Goal: Transaction & Acquisition: Subscribe to service/newsletter

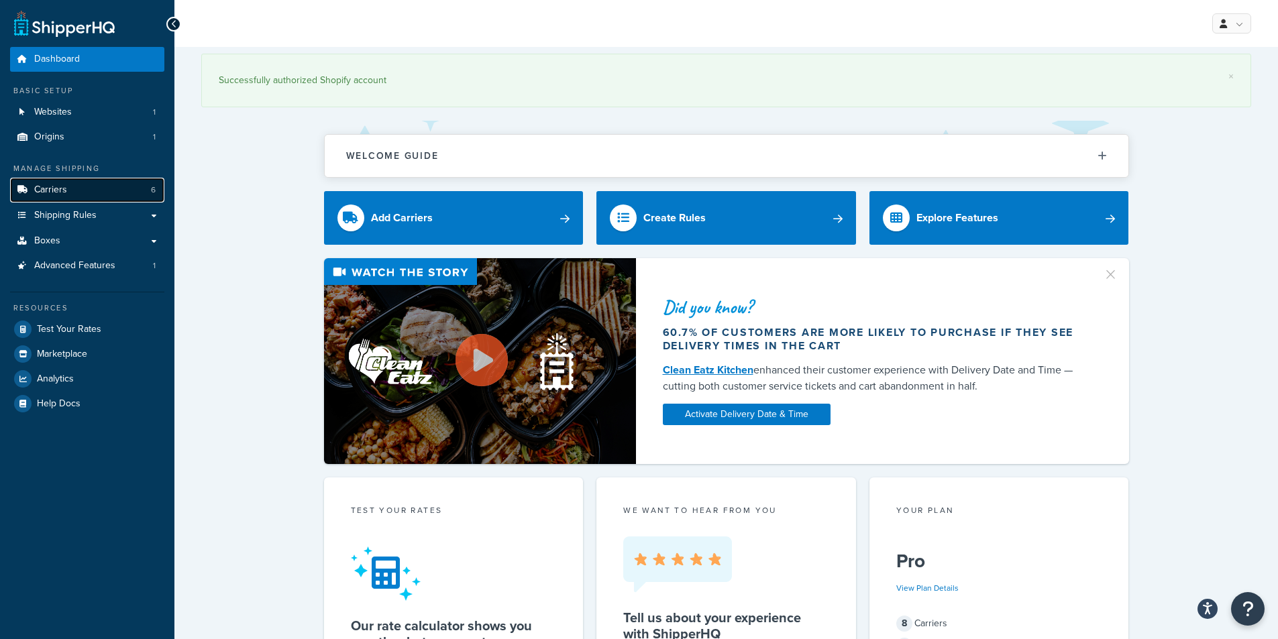
click at [99, 194] on link "Carriers 6" at bounding box center [87, 190] width 154 height 25
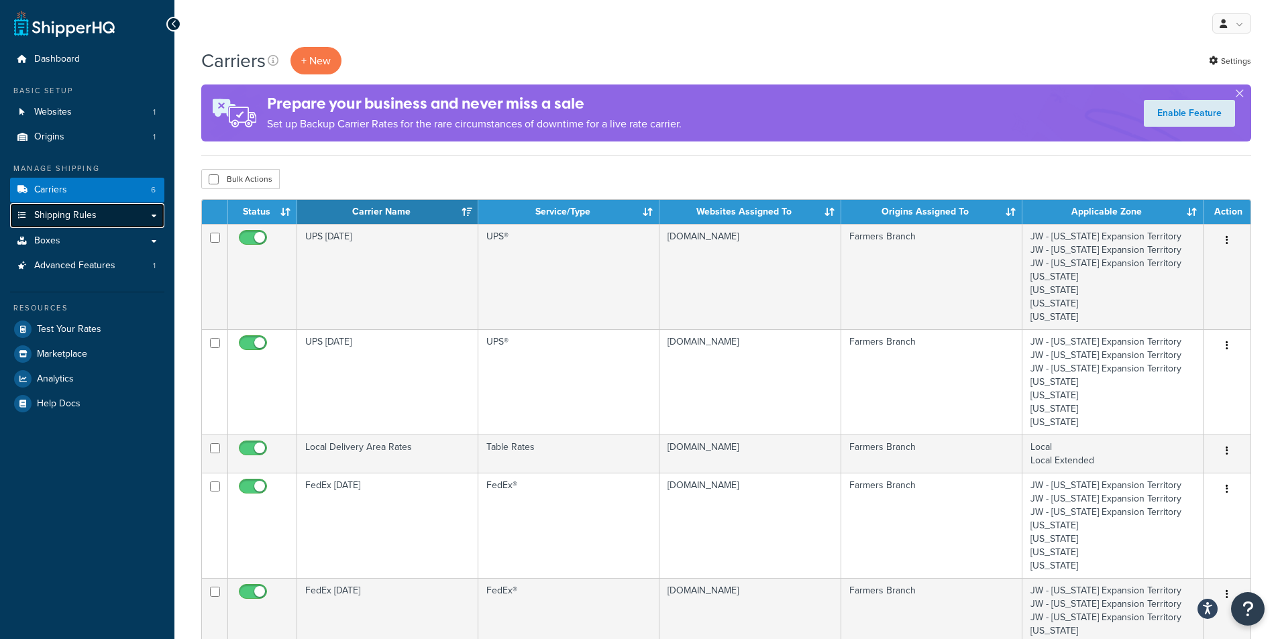
click at [148, 216] on link "Shipping Rules" at bounding box center [87, 215] width 154 height 25
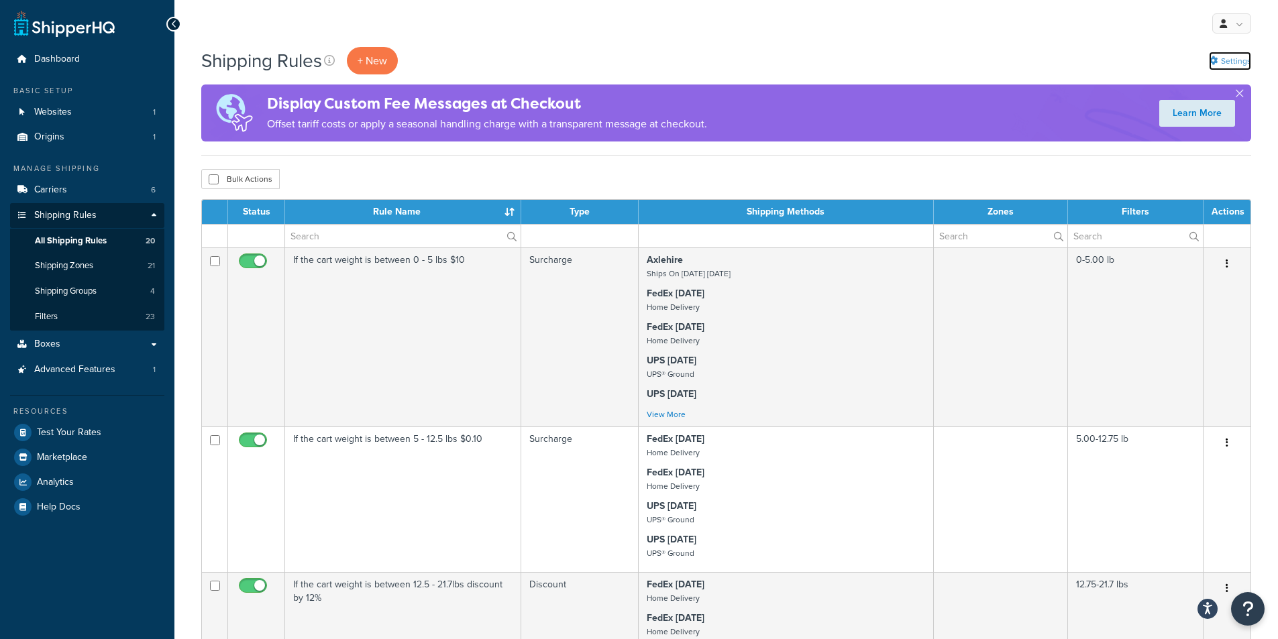
click at [1222, 66] on link "Settings" at bounding box center [1230, 61] width 42 height 19
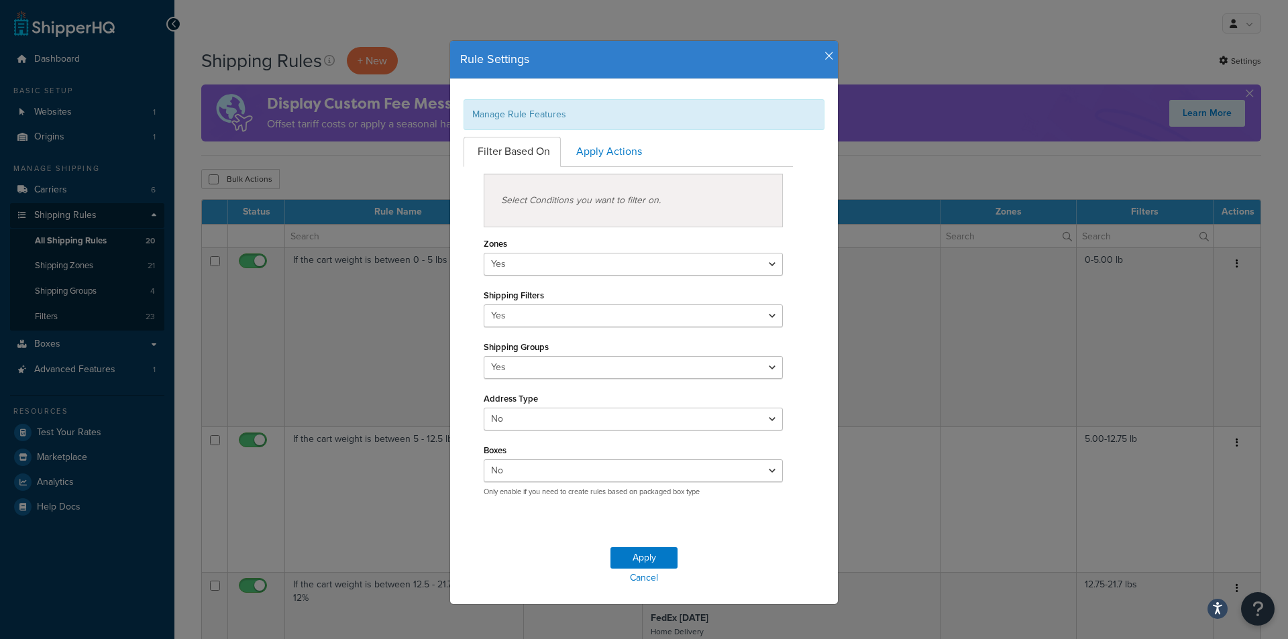
click at [825, 54] on icon "button" at bounding box center [829, 56] width 9 height 12
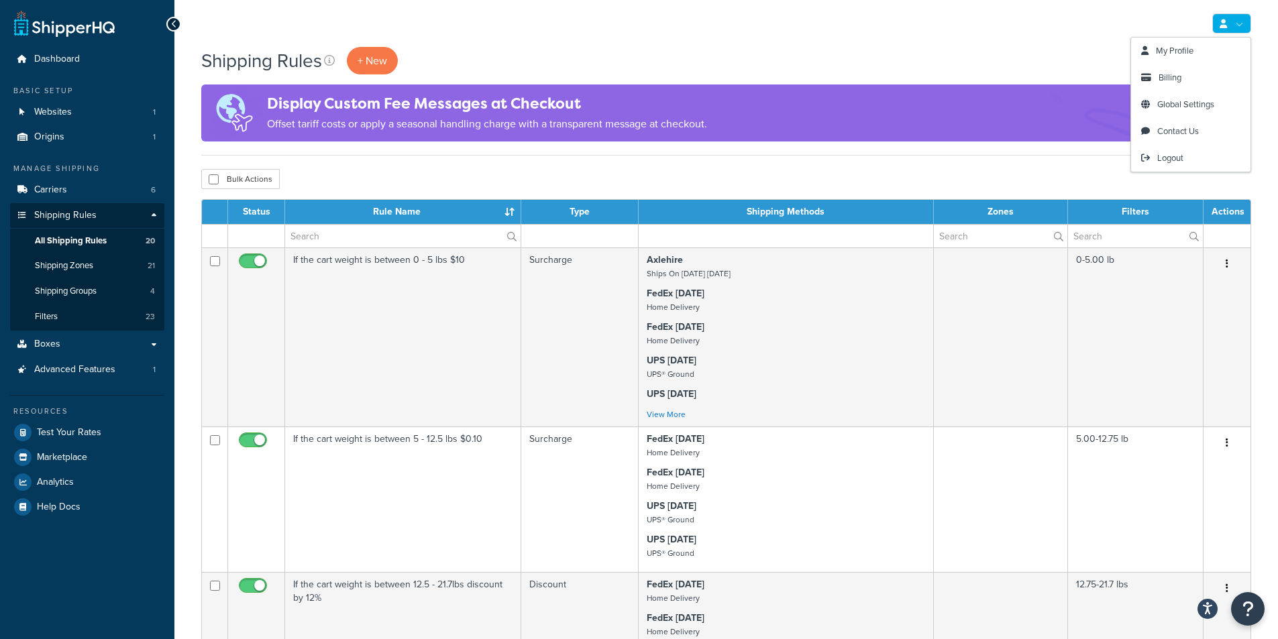
click at [1221, 17] on link at bounding box center [1231, 23] width 39 height 20
click at [1200, 69] on link "Billing" at bounding box center [1190, 77] width 119 height 27
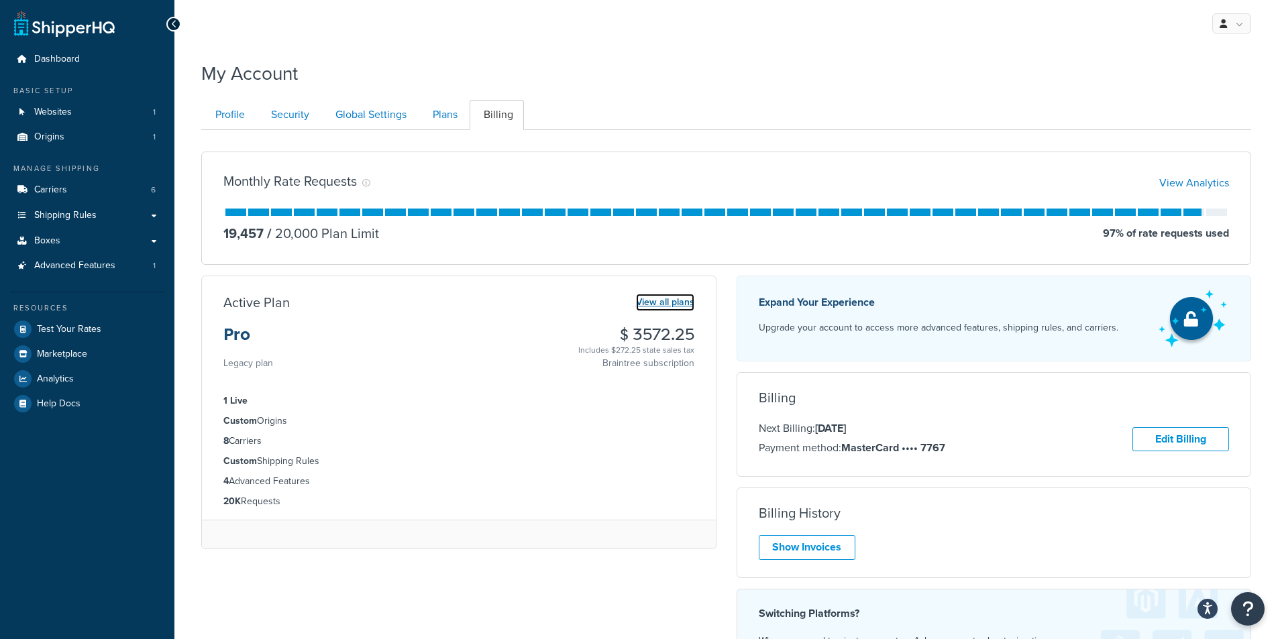
click at [641, 297] on link "View all plans" at bounding box center [665, 302] width 58 height 17
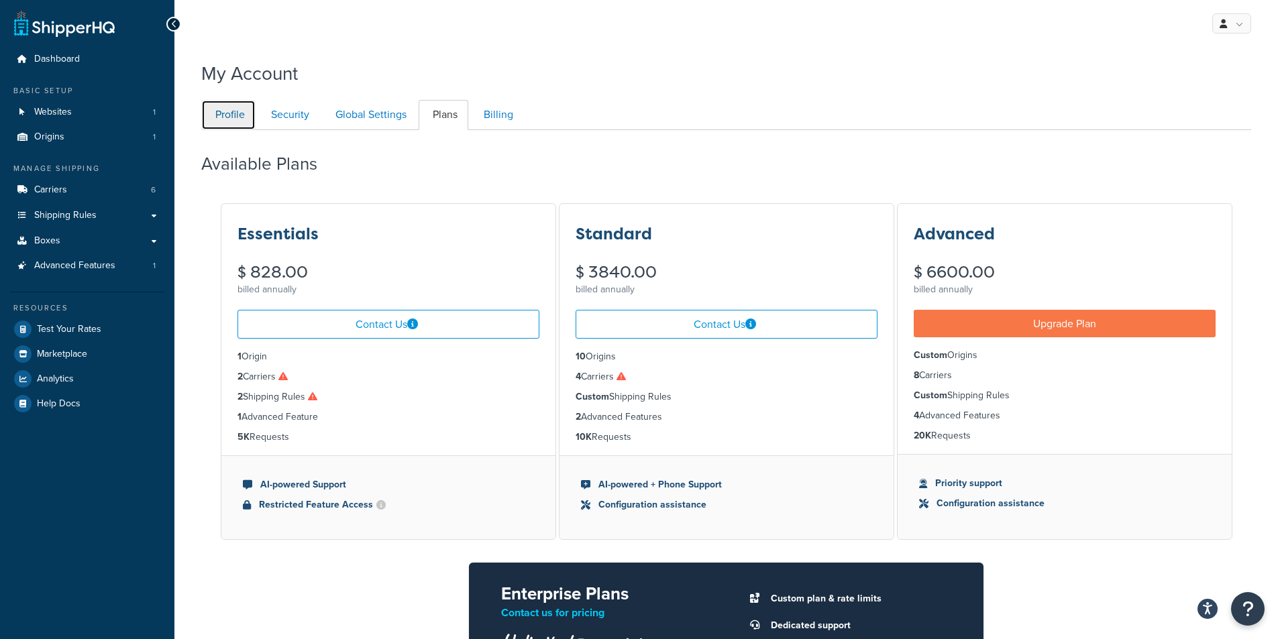
click at [242, 107] on link "Profile" at bounding box center [228, 115] width 54 height 30
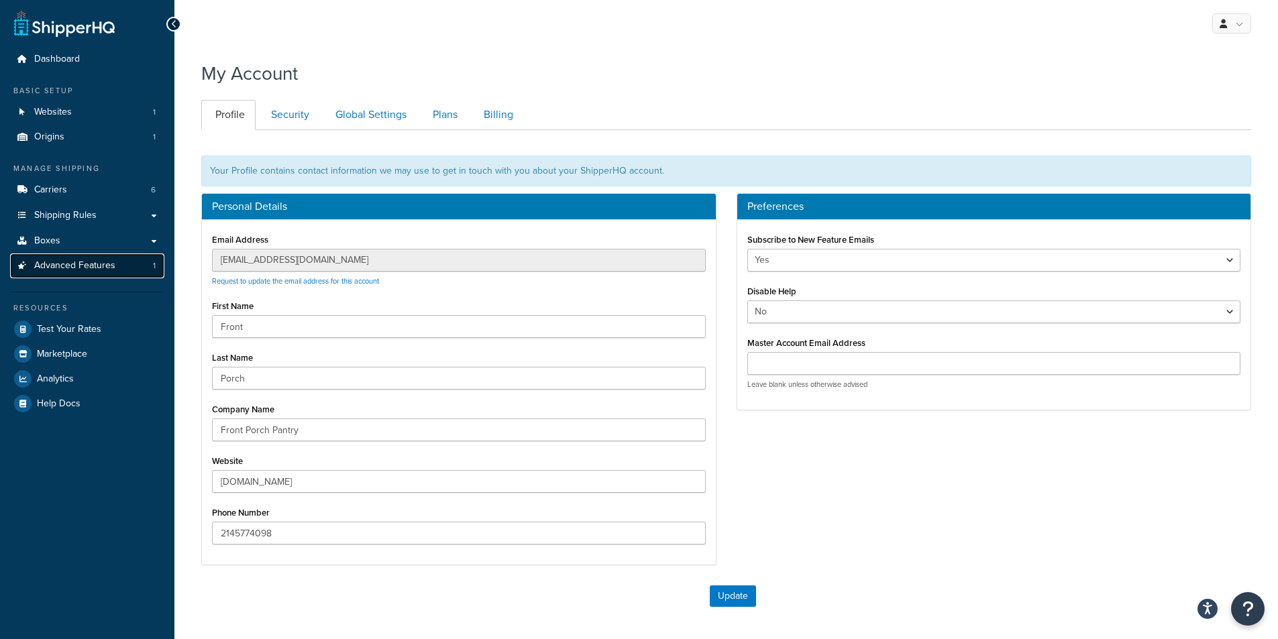
click at [85, 270] on span "Advanced Features" at bounding box center [74, 265] width 81 height 11
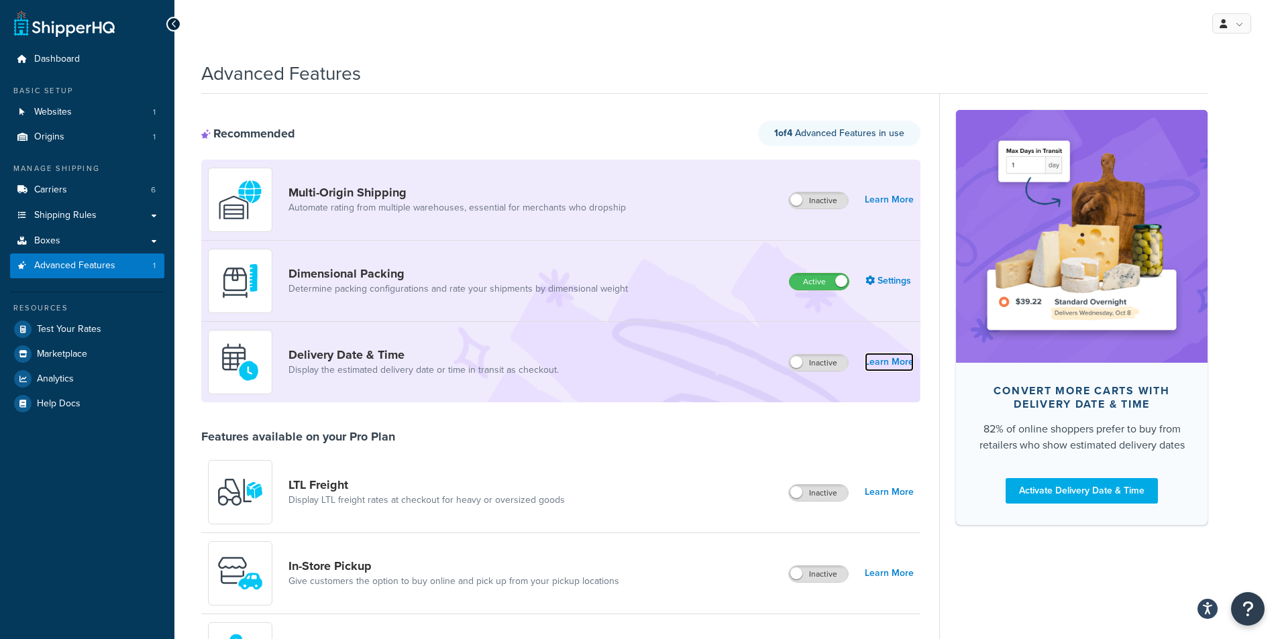
click at [912, 368] on link "Learn More" at bounding box center [889, 362] width 49 height 19
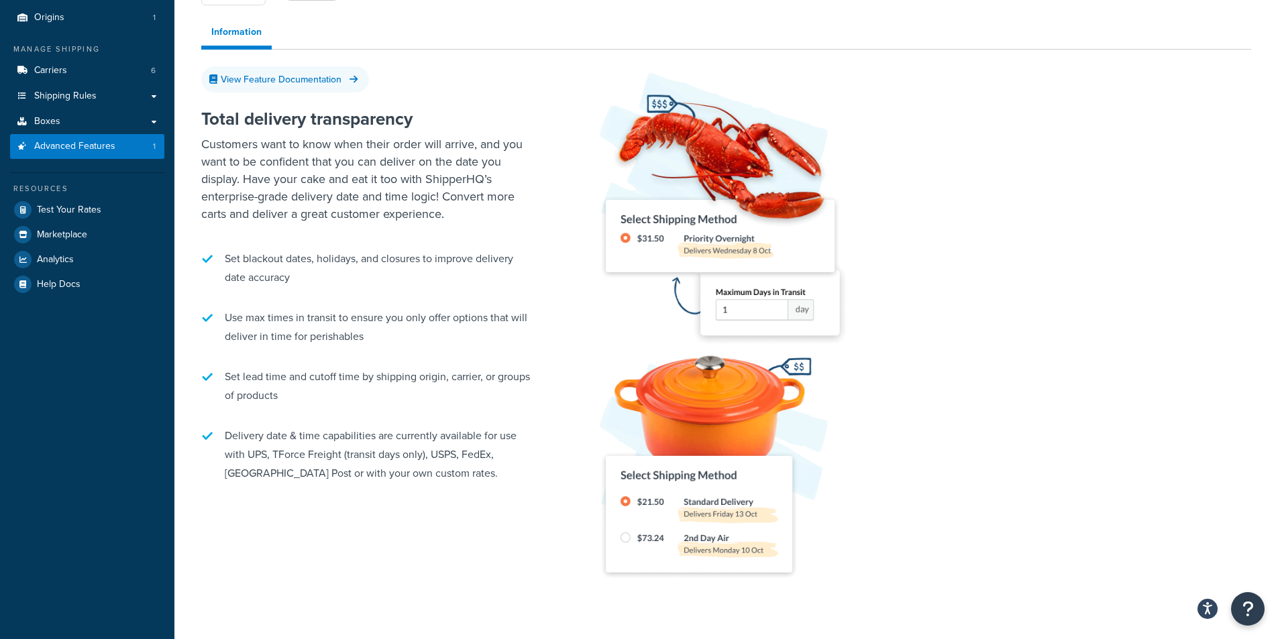
scroll to position [174, 0]
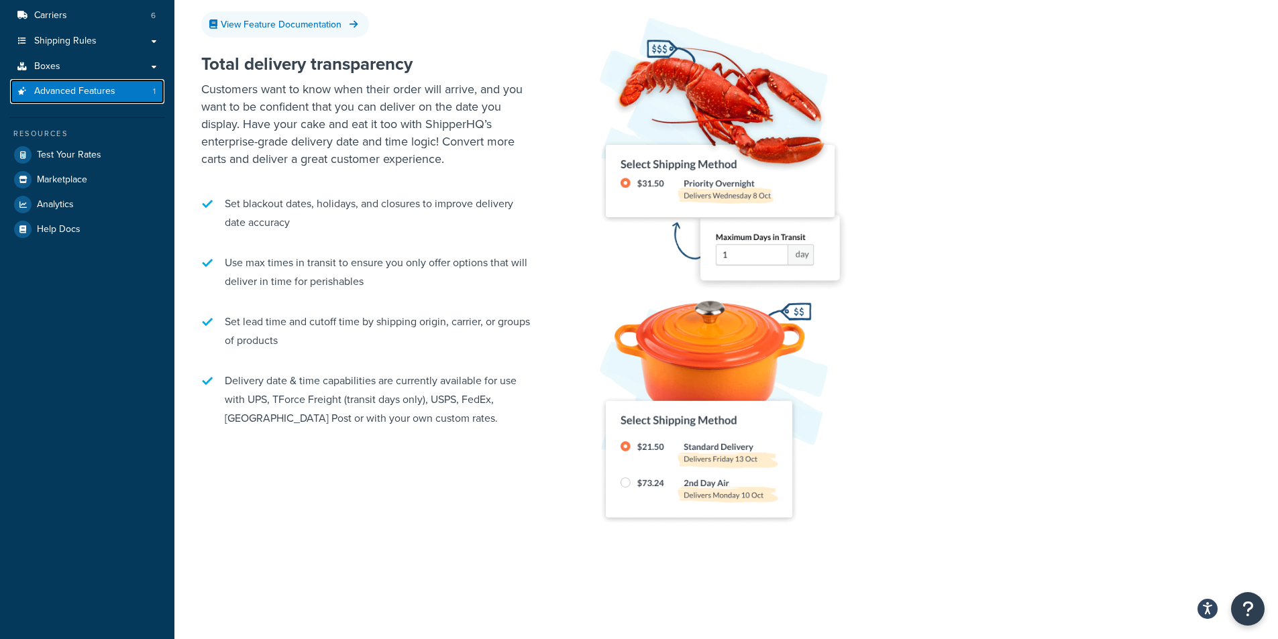
click at [86, 91] on span "Advanced Features" at bounding box center [74, 91] width 81 height 11
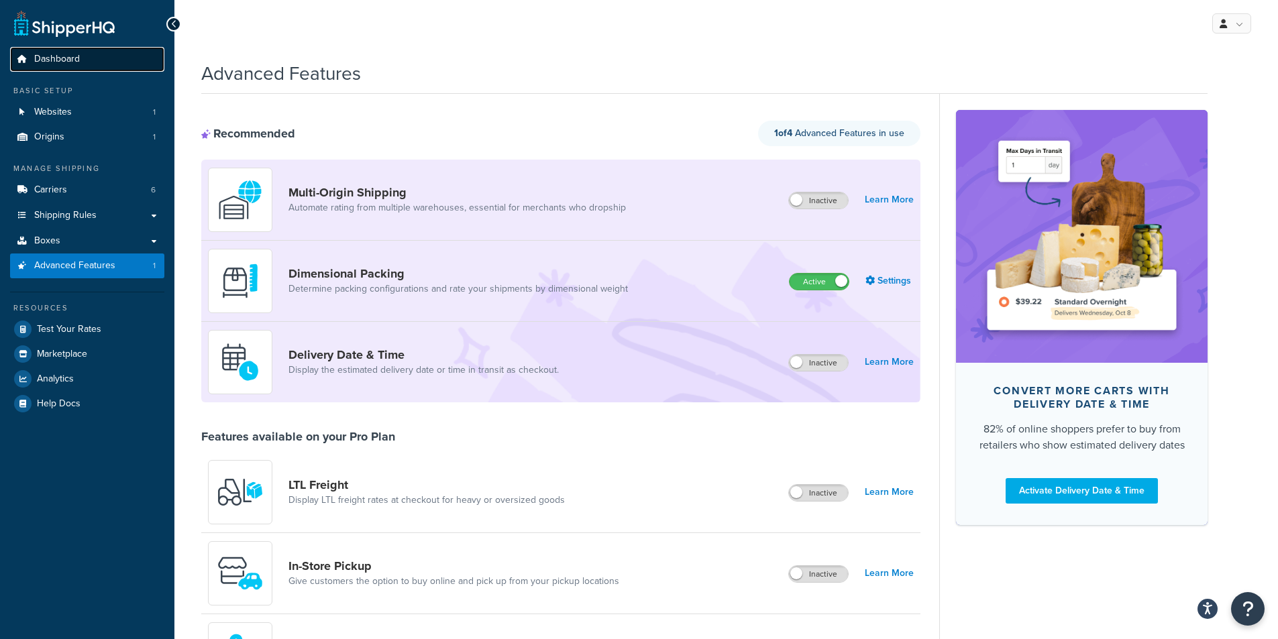
click at [64, 56] on span "Dashboard" at bounding box center [57, 59] width 46 height 11
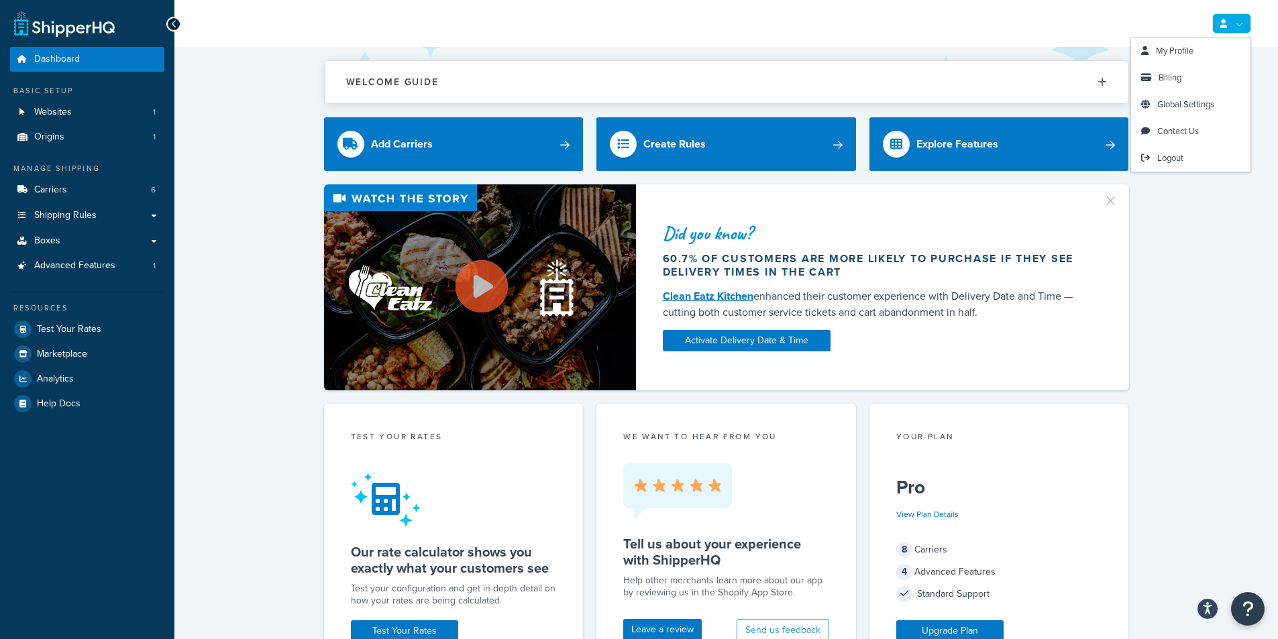
click at [1239, 26] on link at bounding box center [1231, 23] width 39 height 20
click at [1211, 125] on link "Contact Us" at bounding box center [1190, 131] width 119 height 27
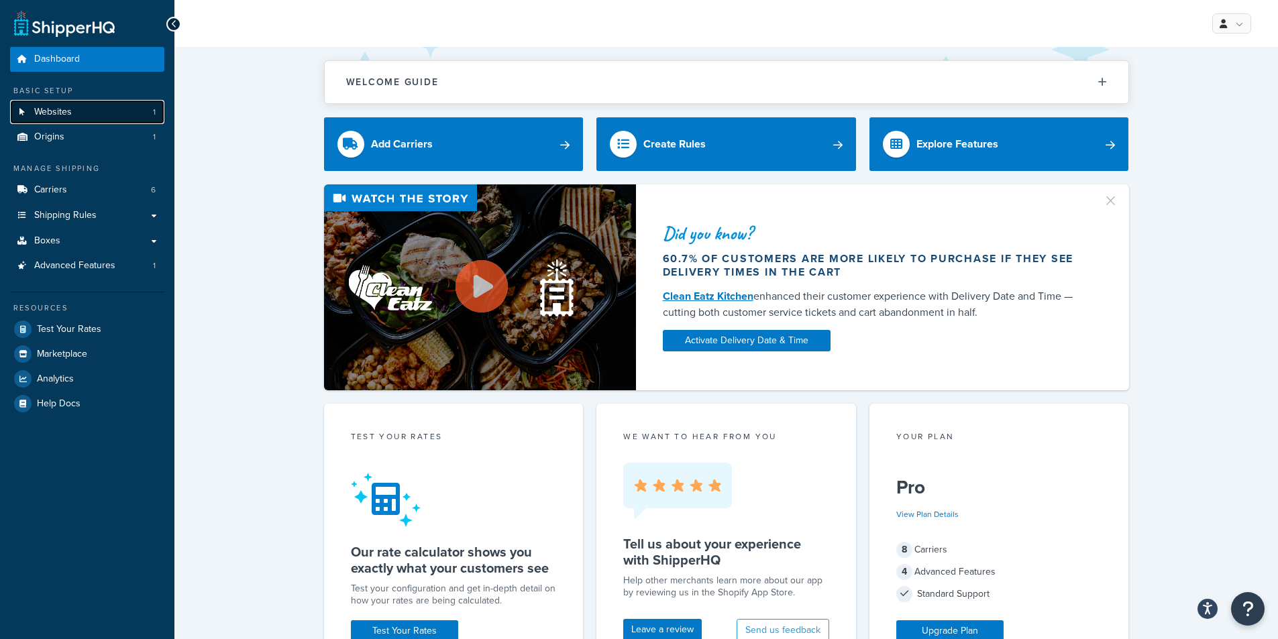
click at [80, 112] on link "Websites 1" at bounding box center [87, 112] width 154 height 25
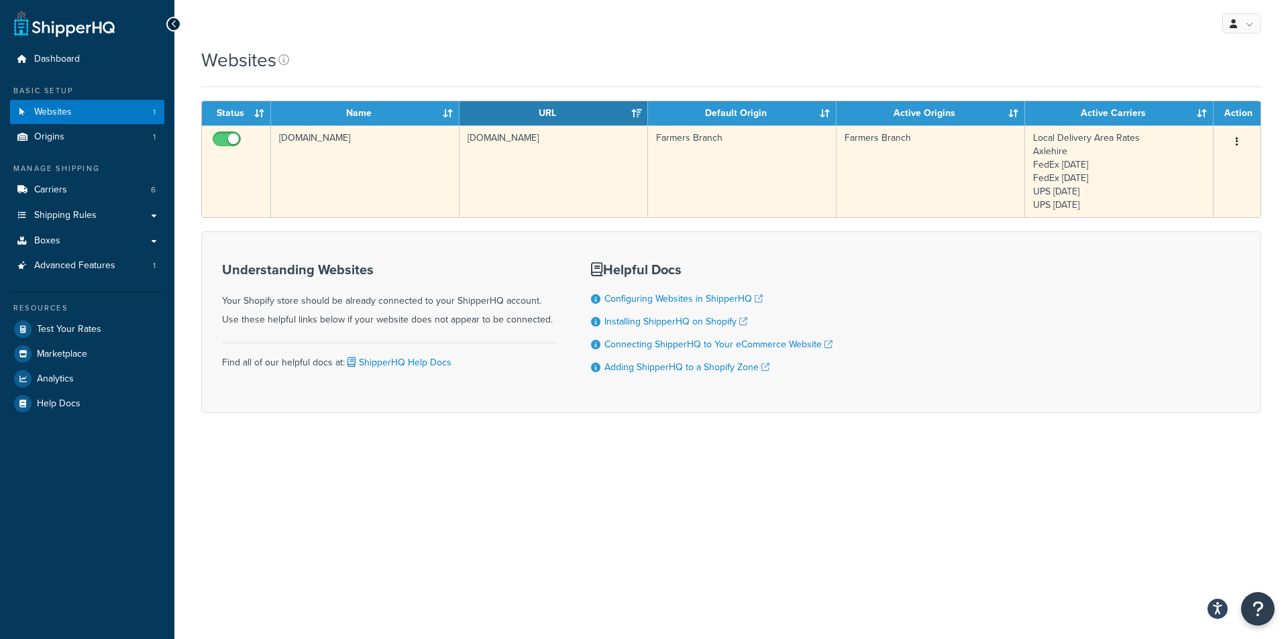
click at [1230, 140] on button "button" at bounding box center [1237, 141] width 19 height 21
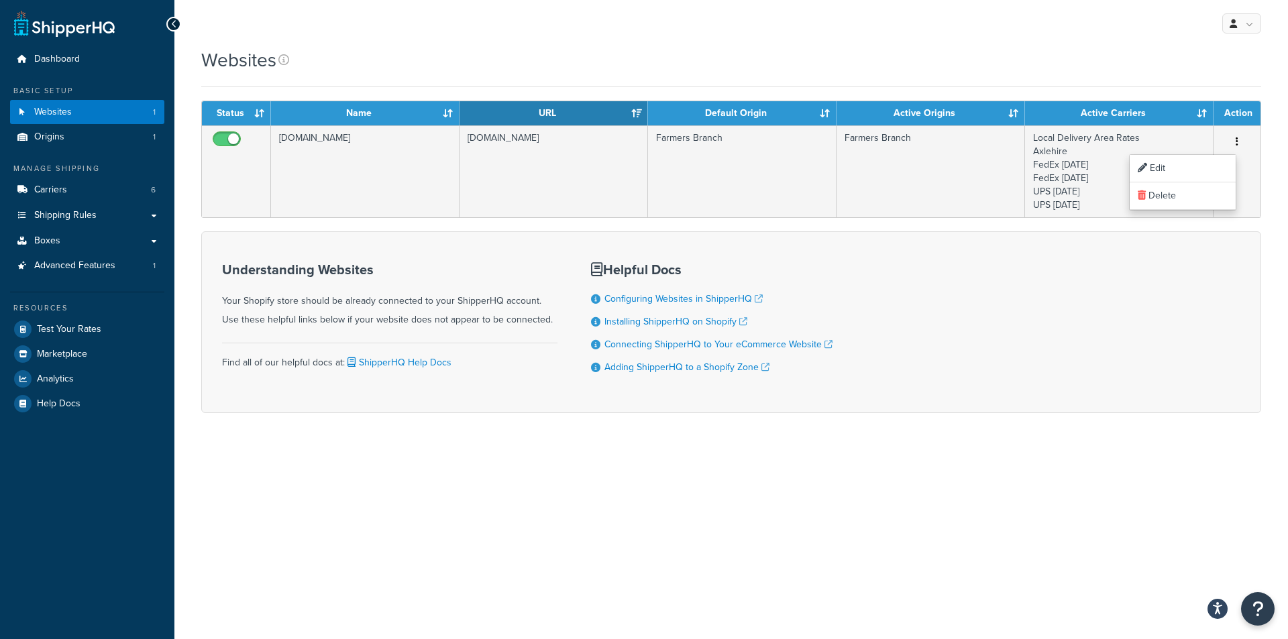
click at [555, 498] on div "My Profile Billing Global Settings Contact Us Logout Websites Contact Us Send U…" at bounding box center [731, 319] width 1114 height 639
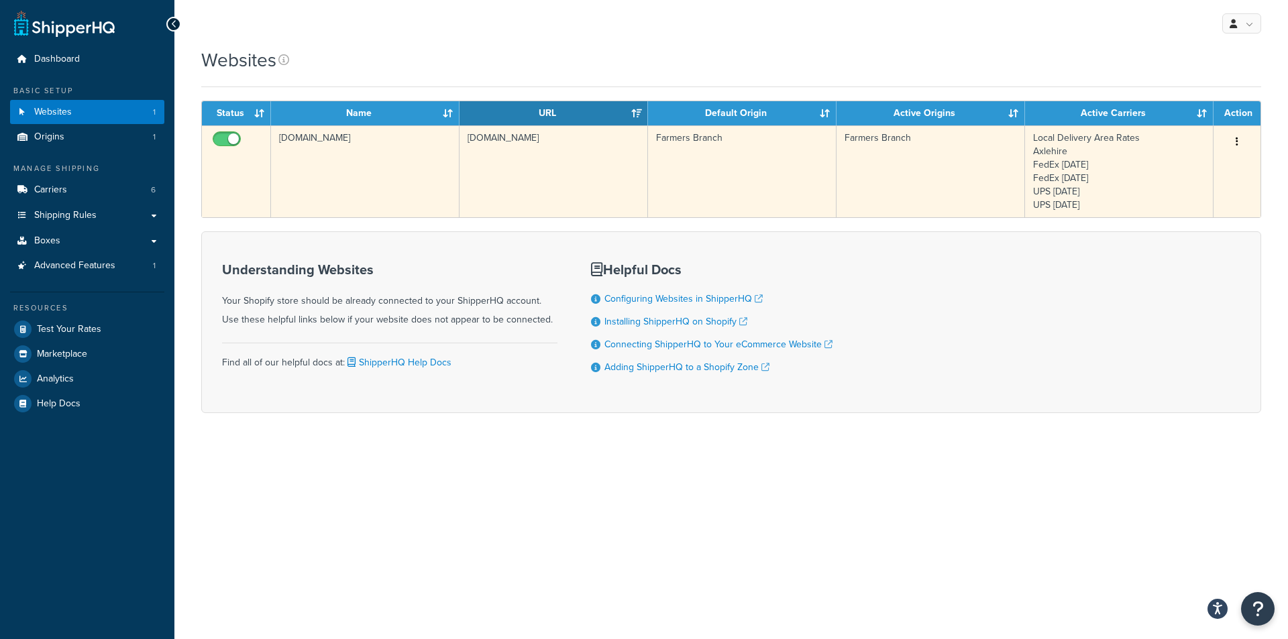
click at [1239, 138] on button "button" at bounding box center [1237, 141] width 19 height 21
click at [1218, 166] on link "Edit" at bounding box center [1183, 169] width 106 height 28
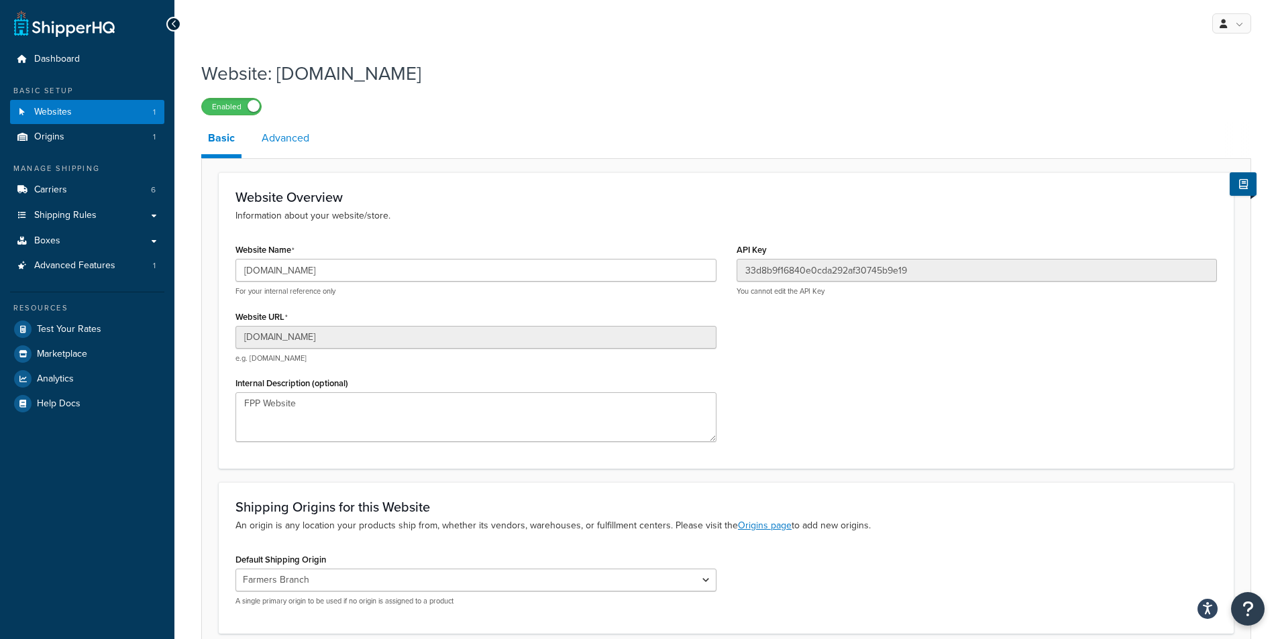
click at [282, 140] on link "Advanced" at bounding box center [285, 138] width 61 height 32
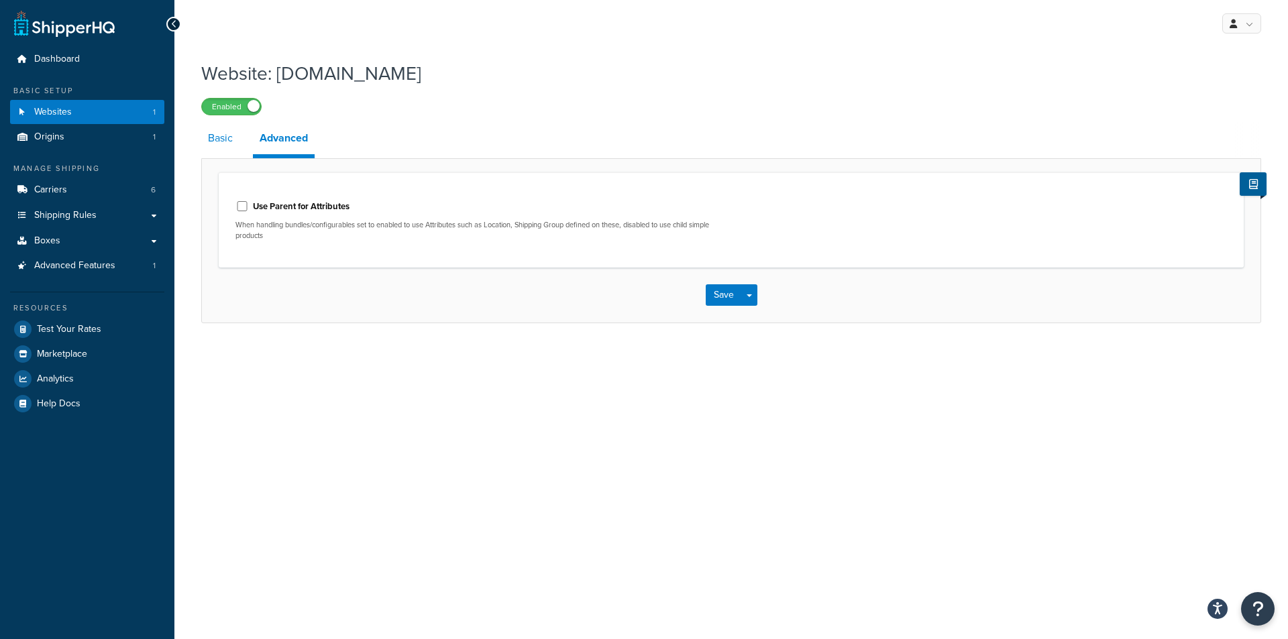
click at [219, 136] on link "Basic" at bounding box center [220, 138] width 38 height 32
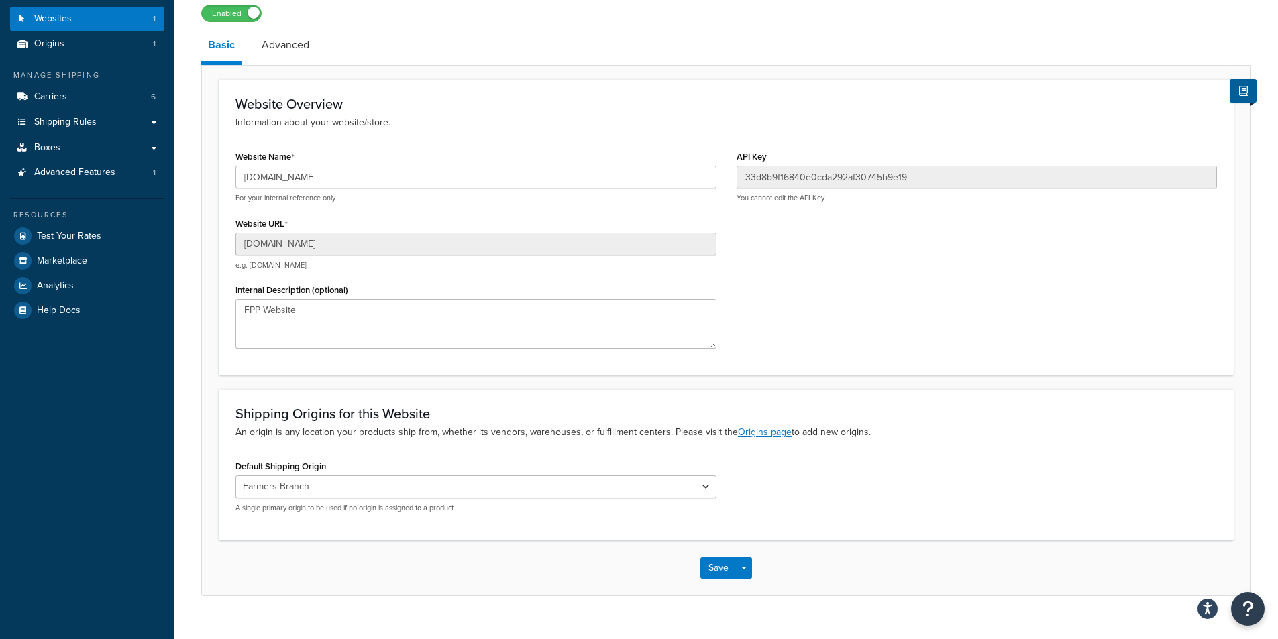
scroll to position [117, 0]
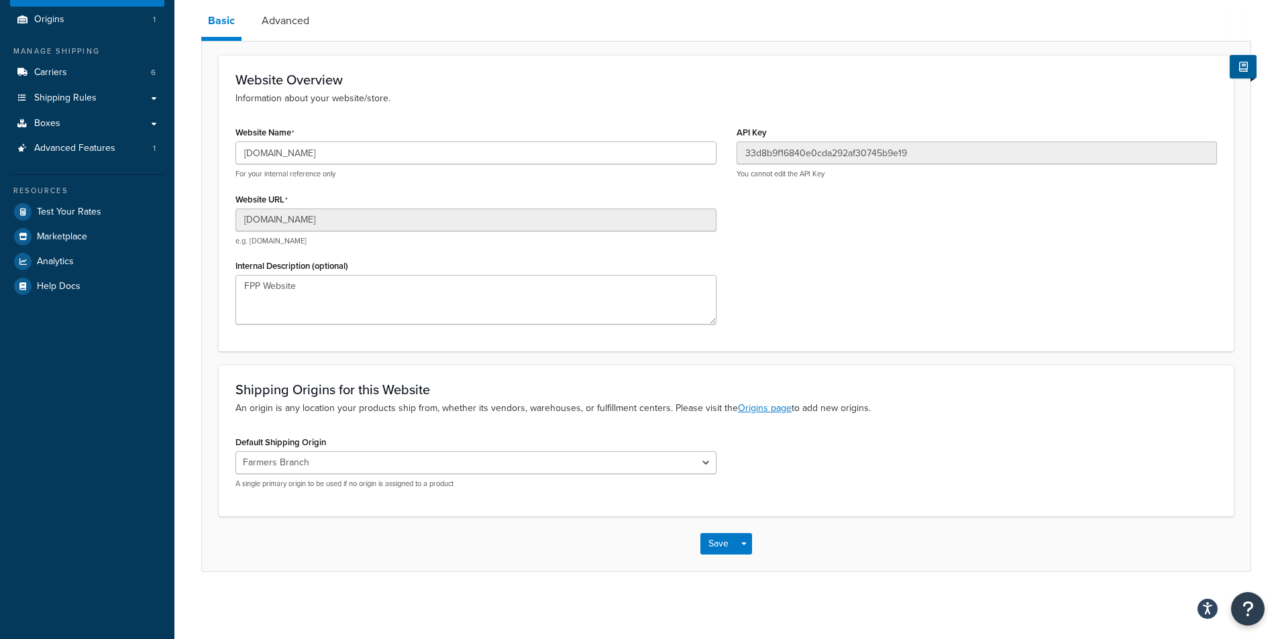
click at [898, 117] on div "Website Overview Information about your website/store. Website Name [DOMAIN_NAM…" at bounding box center [726, 203] width 1015 height 297
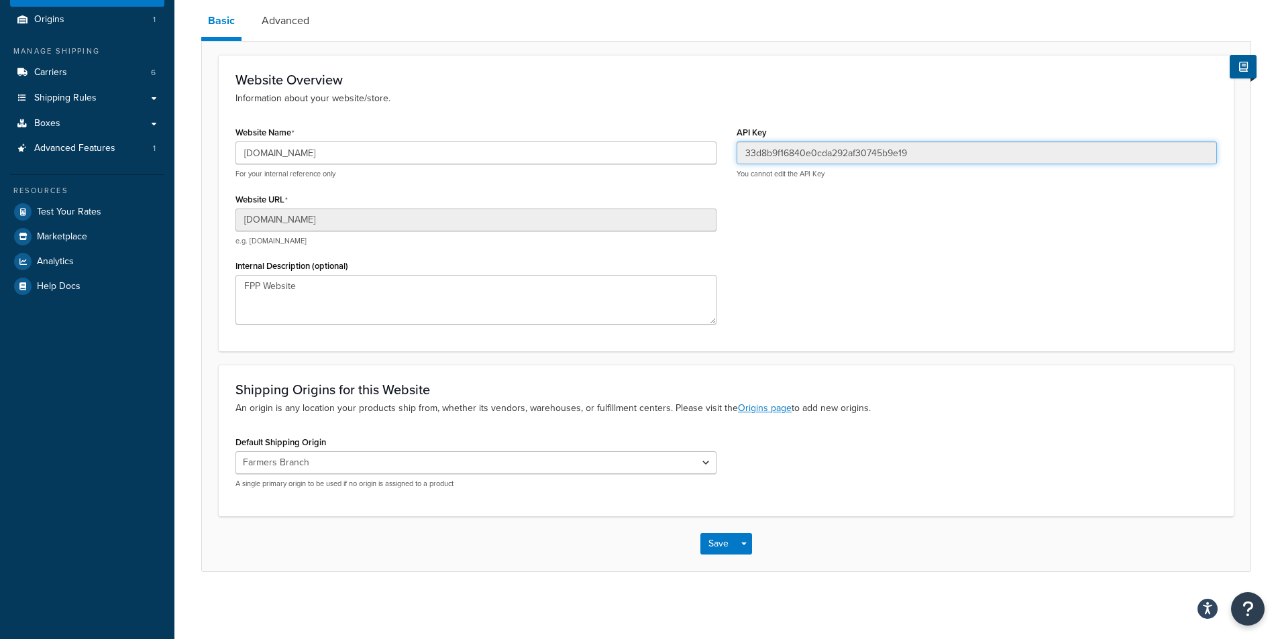
drag, startPoint x: 925, startPoint y: 157, endPoint x: 739, endPoint y: 155, distance: 185.9
click at [739, 155] on input "33d8b9f16840e0cda292af30745b9e19" at bounding box center [977, 153] width 481 height 23
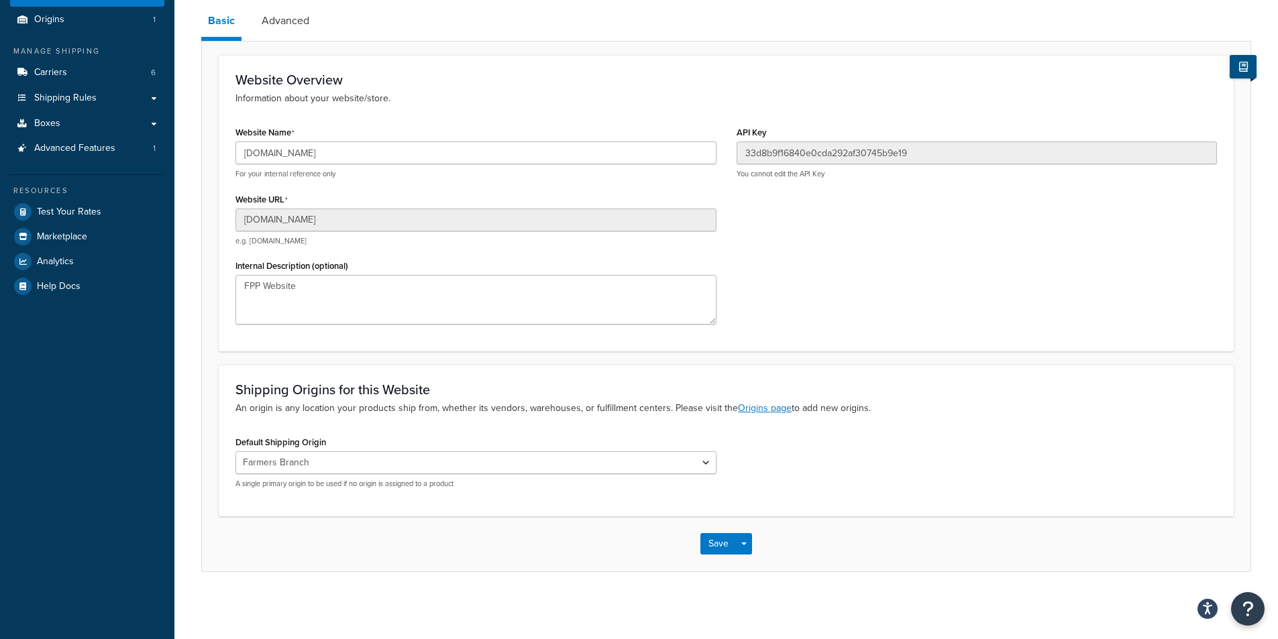
click at [1250, 65] on button at bounding box center [1243, 66] width 27 height 23
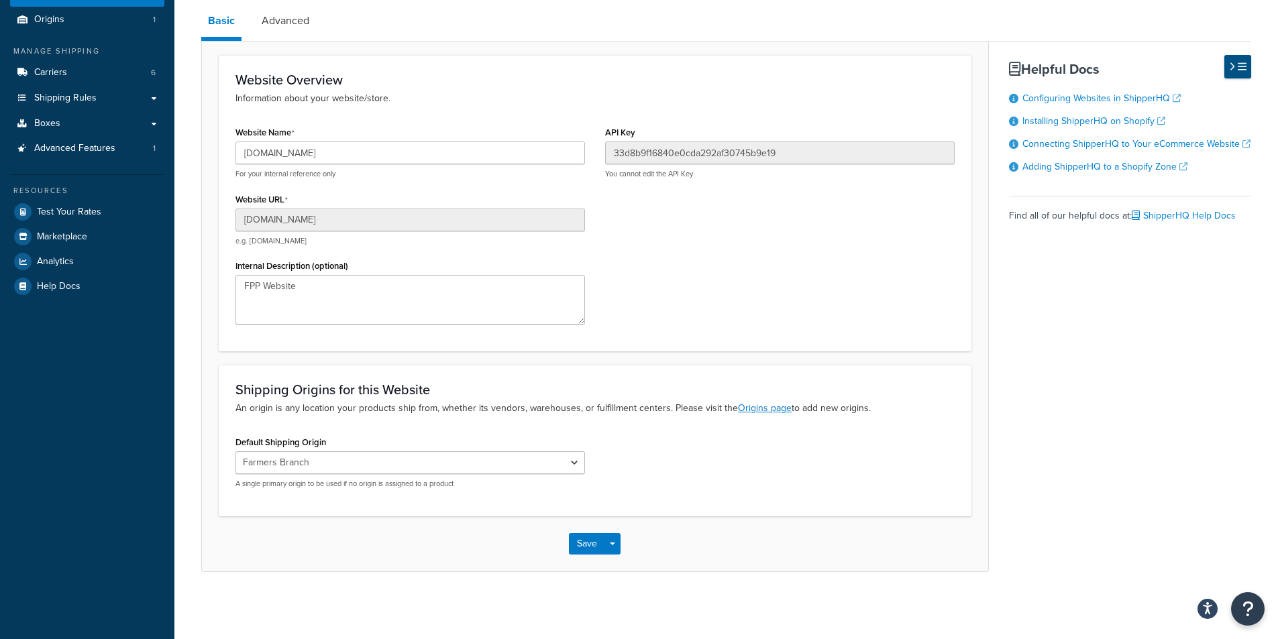
click at [1249, 65] on button at bounding box center [1237, 66] width 27 height 23
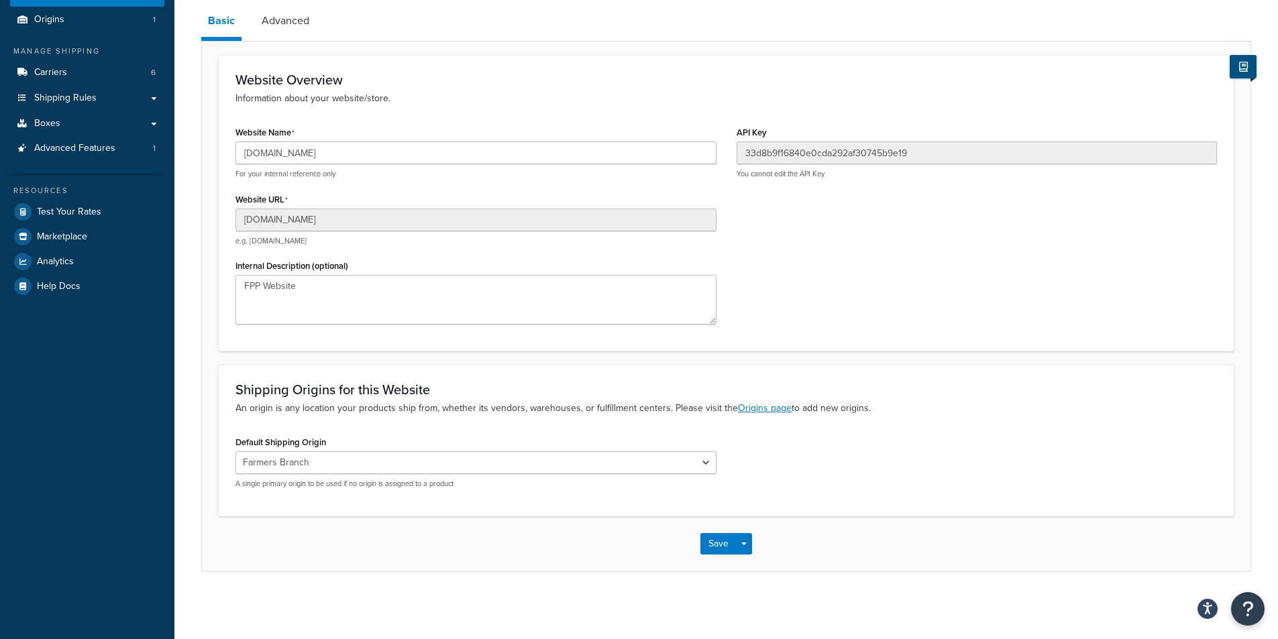
click at [1249, 65] on button at bounding box center [1243, 66] width 27 height 23
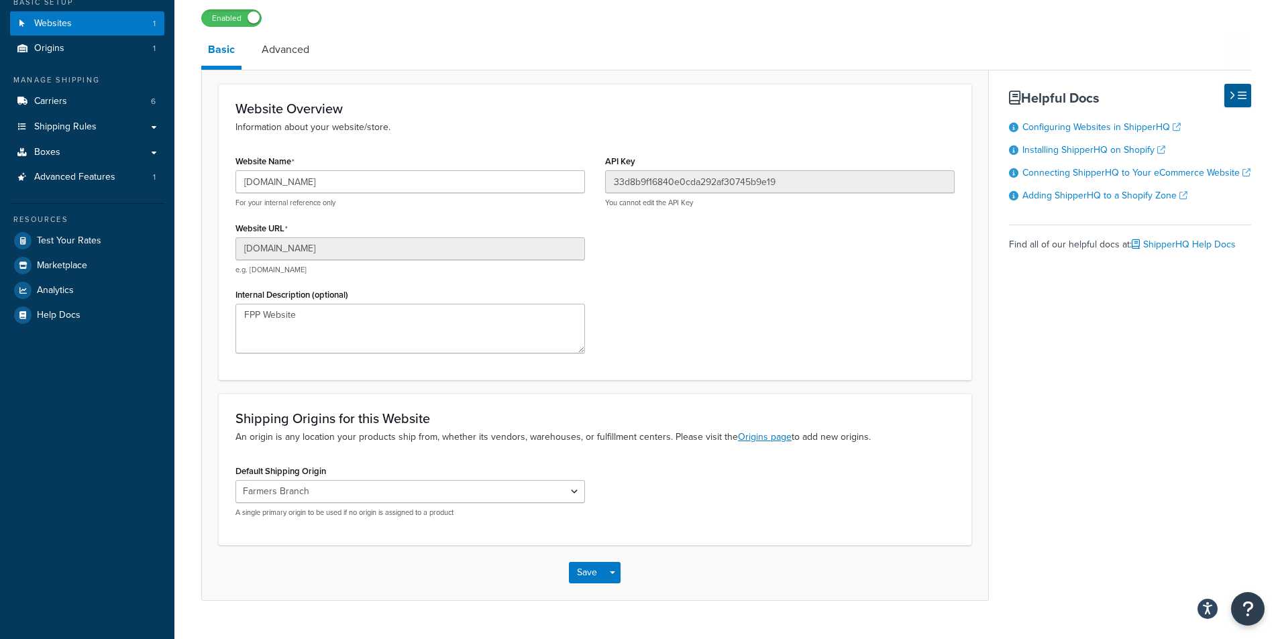
scroll to position [0, 0]
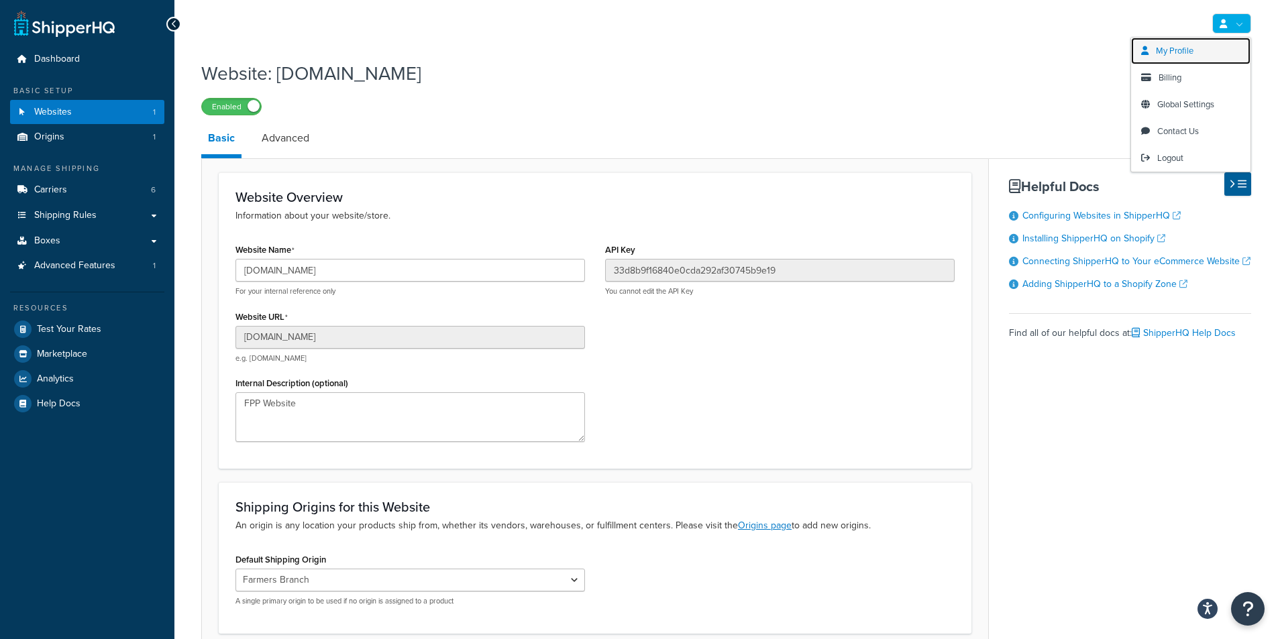
click at [1211, 53] on link "My Profile" at bounding box center [1190, 51] width 119 height 27
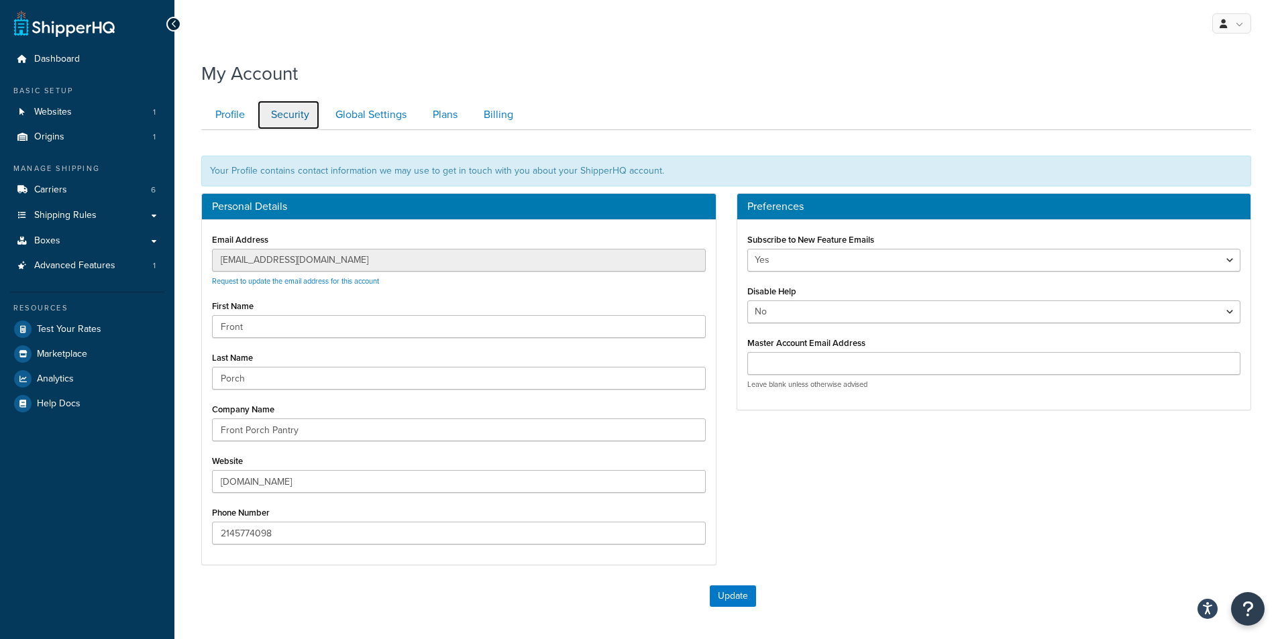
click at [278, 113] on link "Security" at bounding box center [288, 115] width 63 height 30
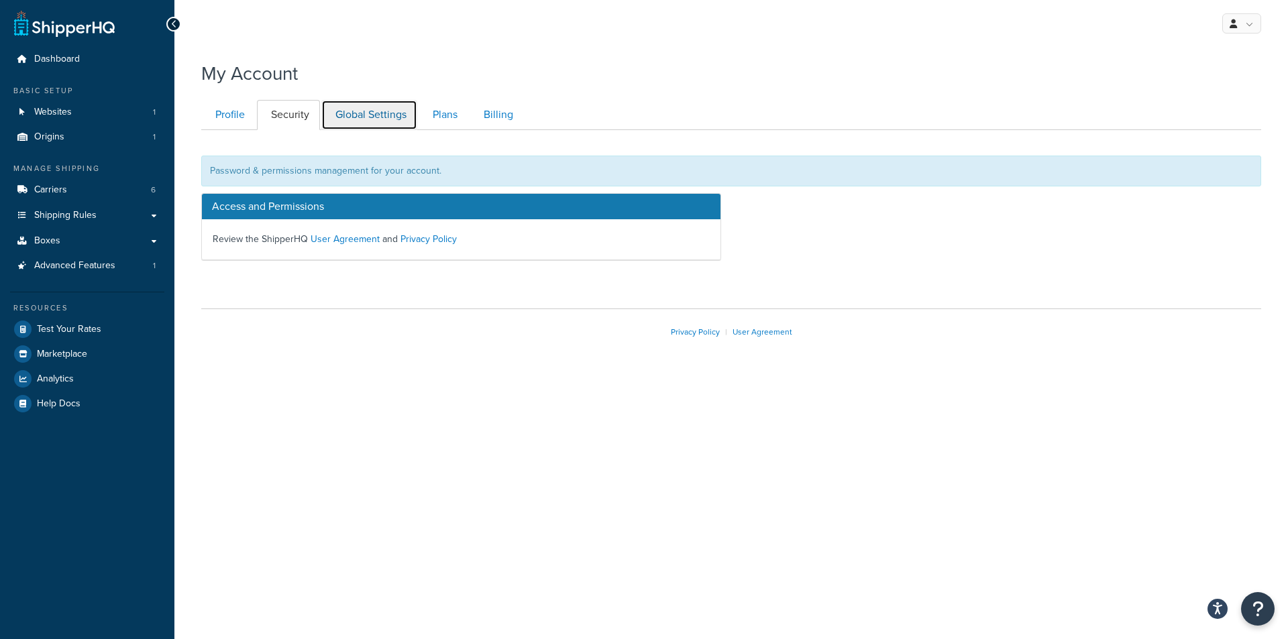
click at [366, 117] on link "Global Settings" at bounding box center [369, 115] width 96 height 30
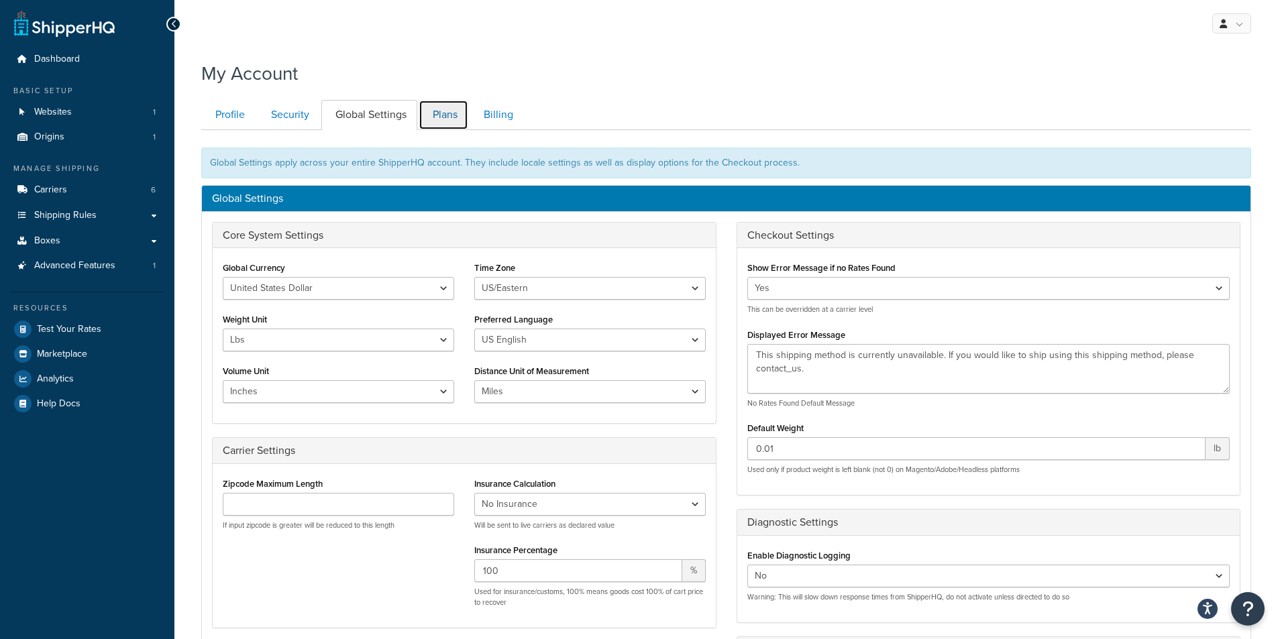
click at [433, 119] on link "Plans" at bounding box center [444, 115] width 50 height 30
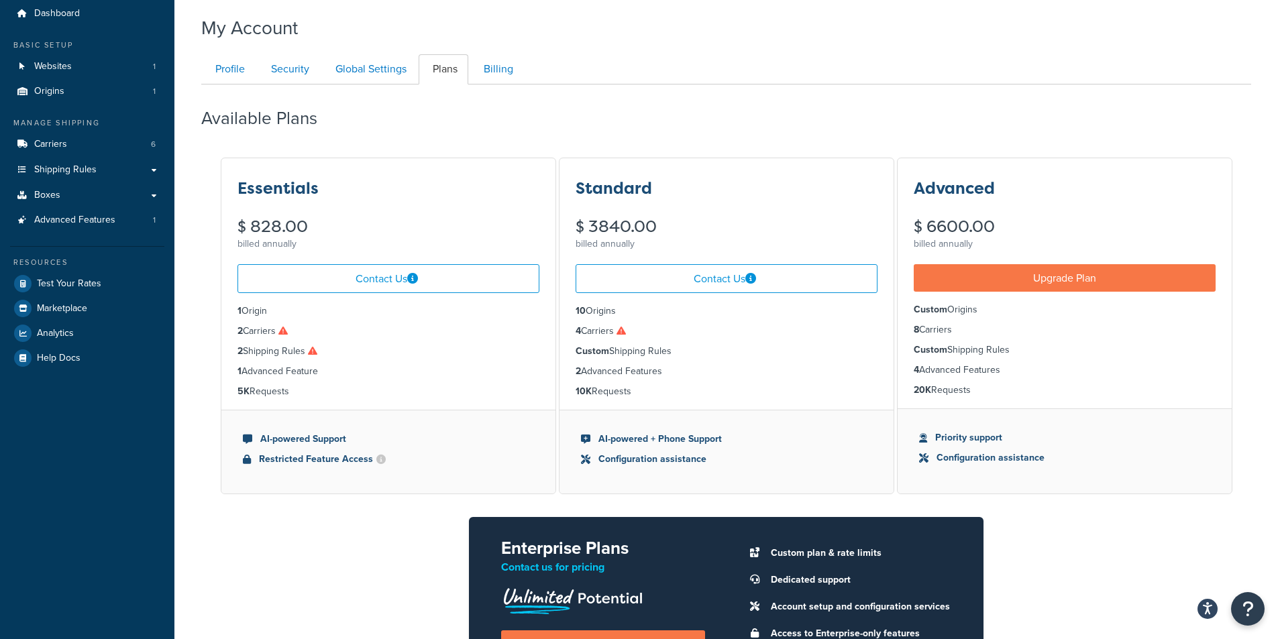
scroll to position [201, 0]
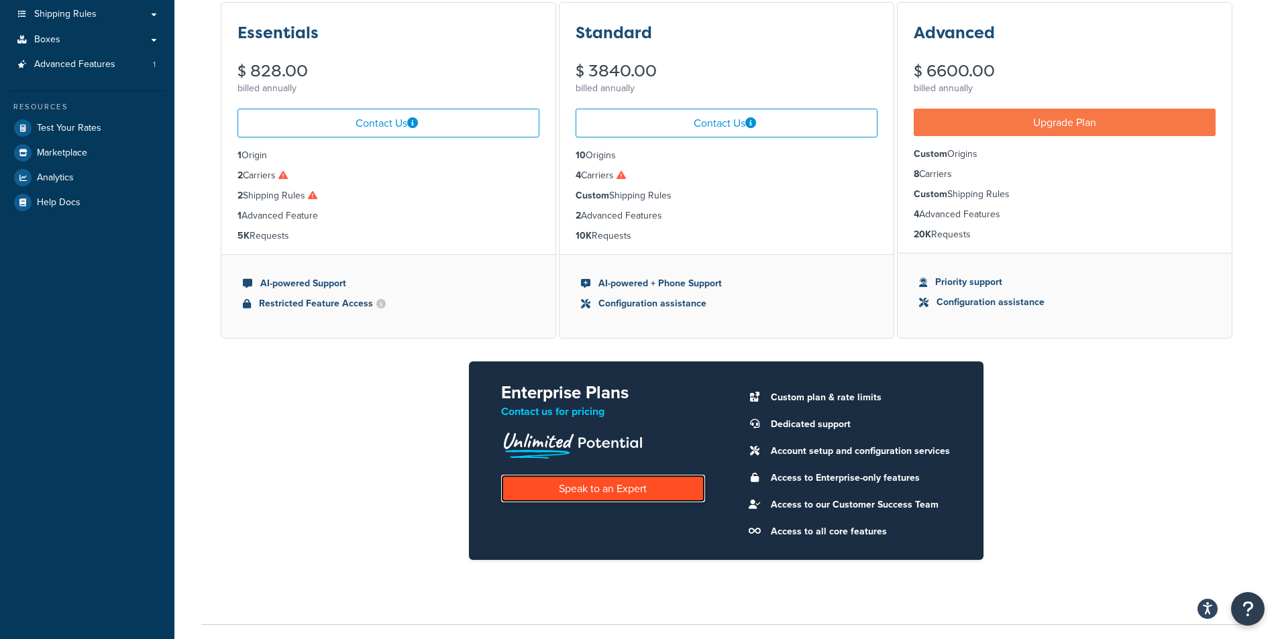
click at [669, 492] on link "Speak to an Expert" at bounding box center [602, 489] width 203 height 28
